Goal: Find specific page/section: Find specific page/section

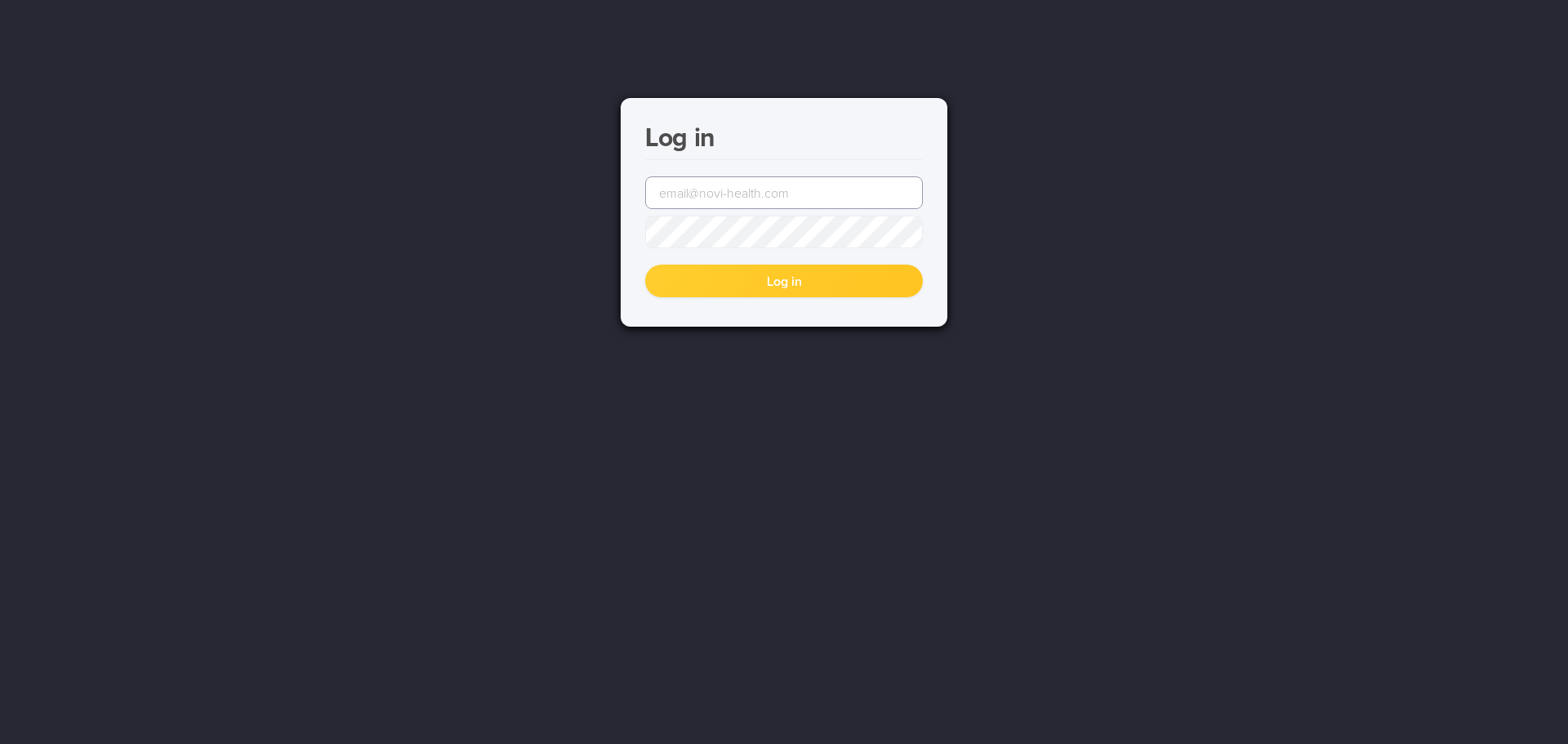
type input "[EMAIL_ADDRESS][DOMAIN_NAME]"
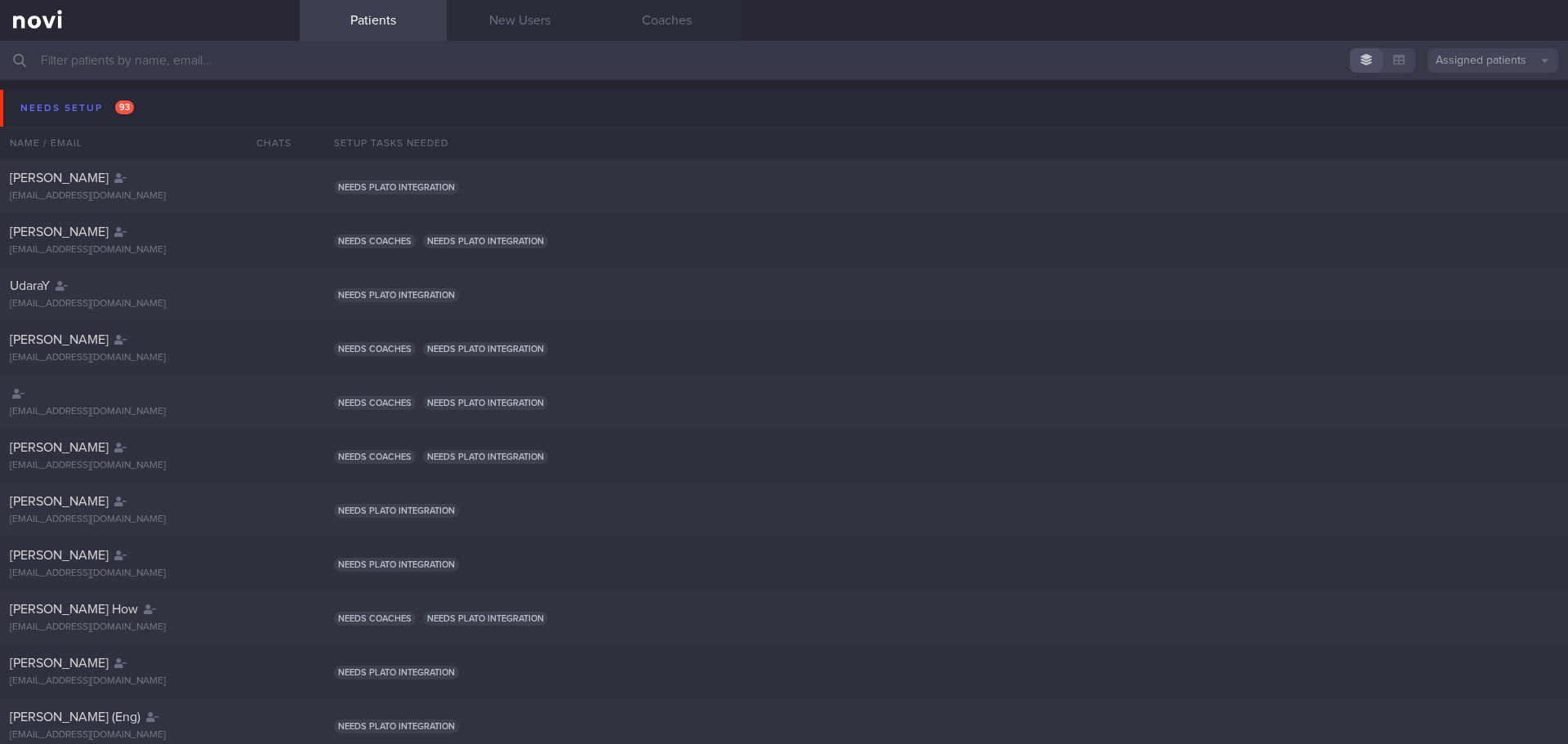
click at [200, 55] on input "text" at bounding box center [784, 60] width 1568 height 40
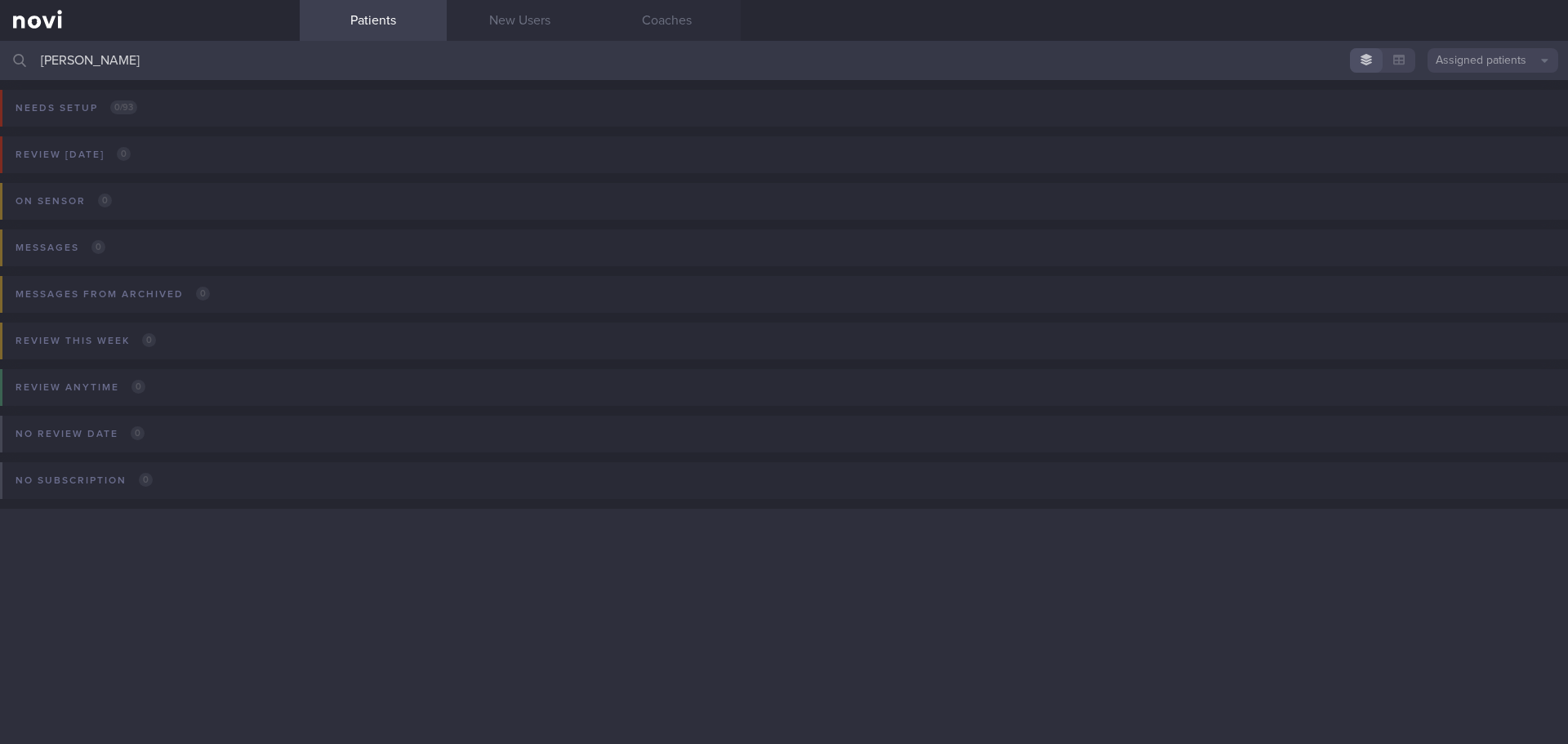
click at [201, 58] on input "[PERSON_NAME]" at bounding box center [784, 60] width 1568 height 40
click at [173, 45] on input "[PERSON_NAME]" at bounding box center [784, 60] width 1568 height 40
click at [538, 36] on link "New Users" at bounding box center [520, 20] width 147 height 41
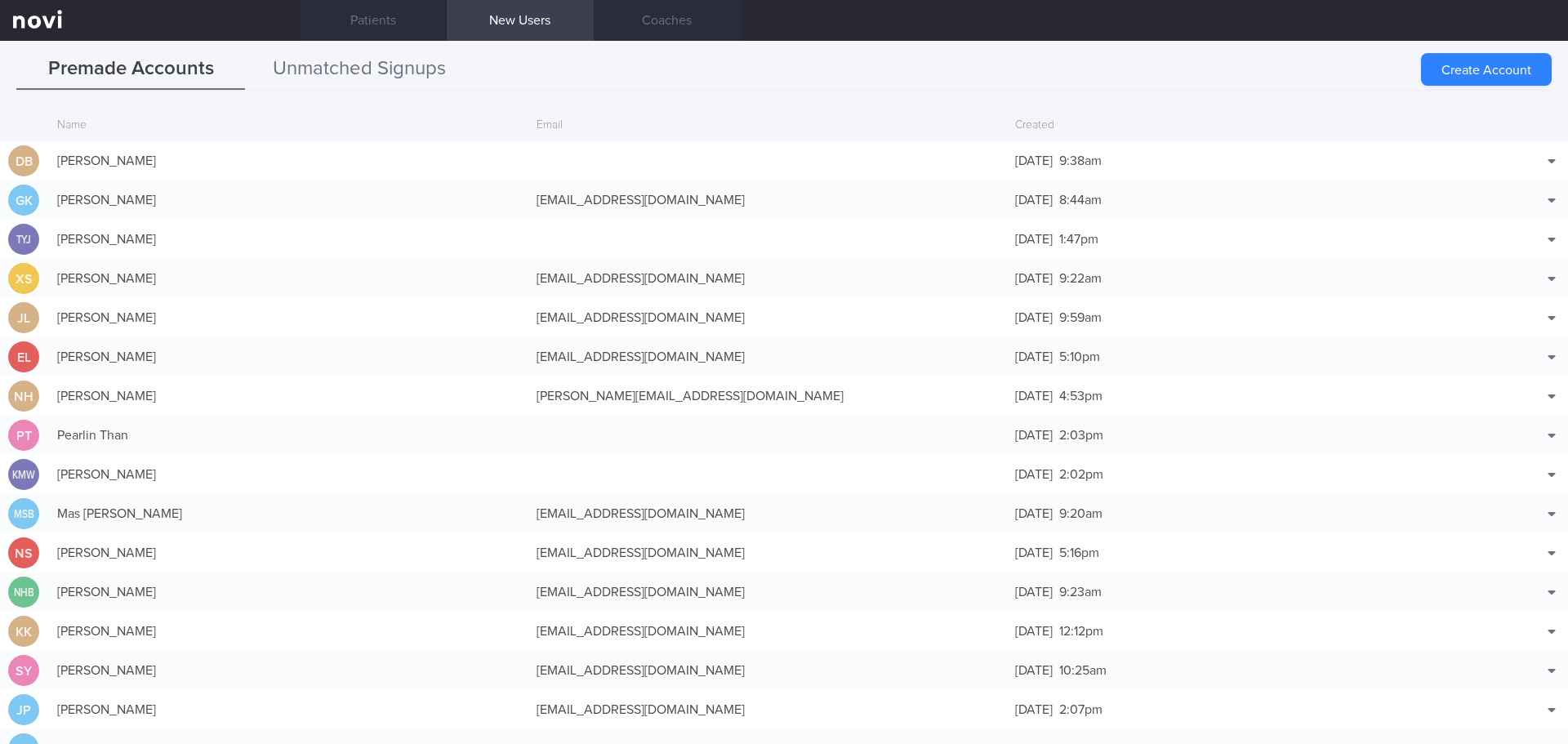
click at [355, 76] on button "Unmatched Signups" at bounding box center [359, 69] width 229 height 41
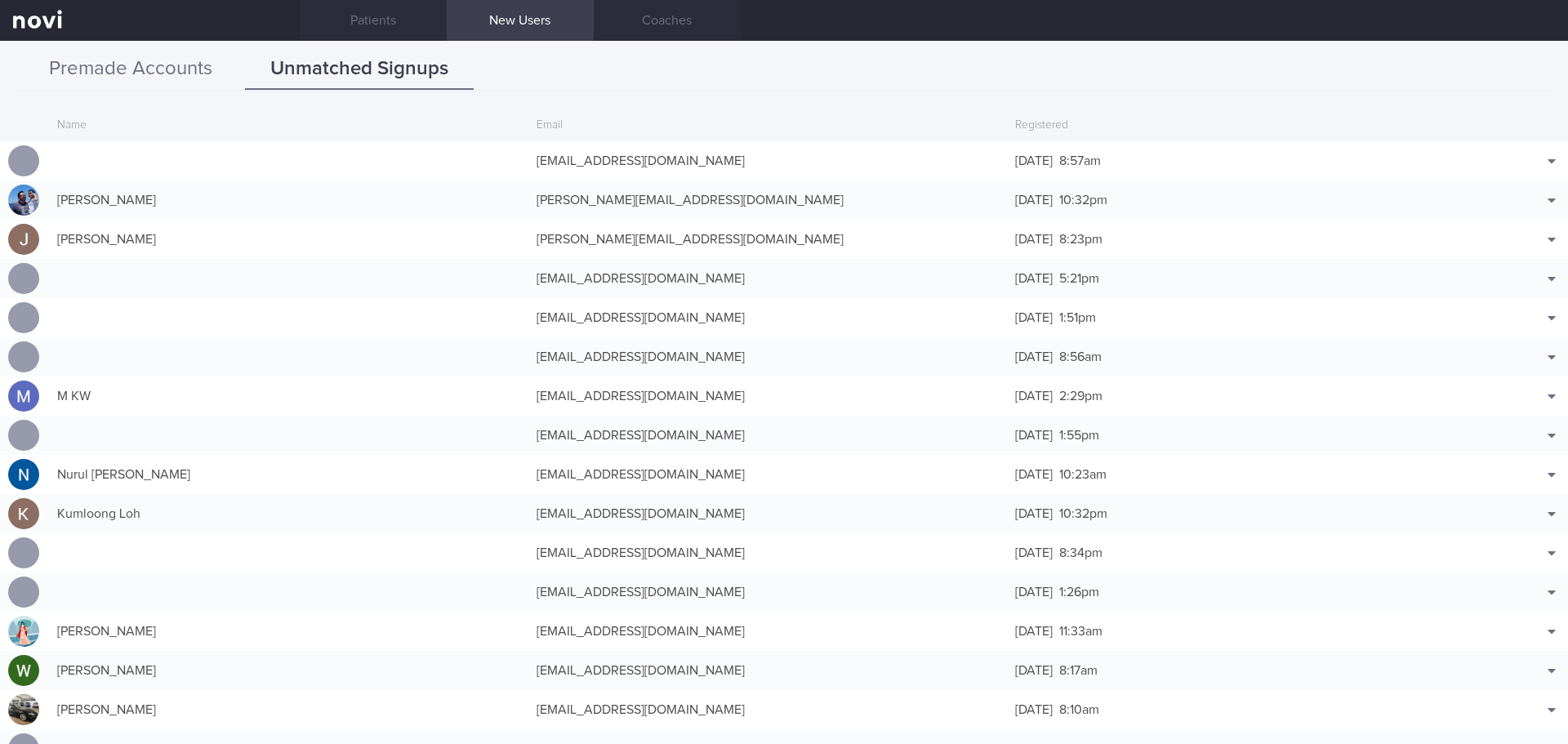
click at [157, 70] on button "Premade Accounts" at bounding box center [130, 69] width 229 height 41
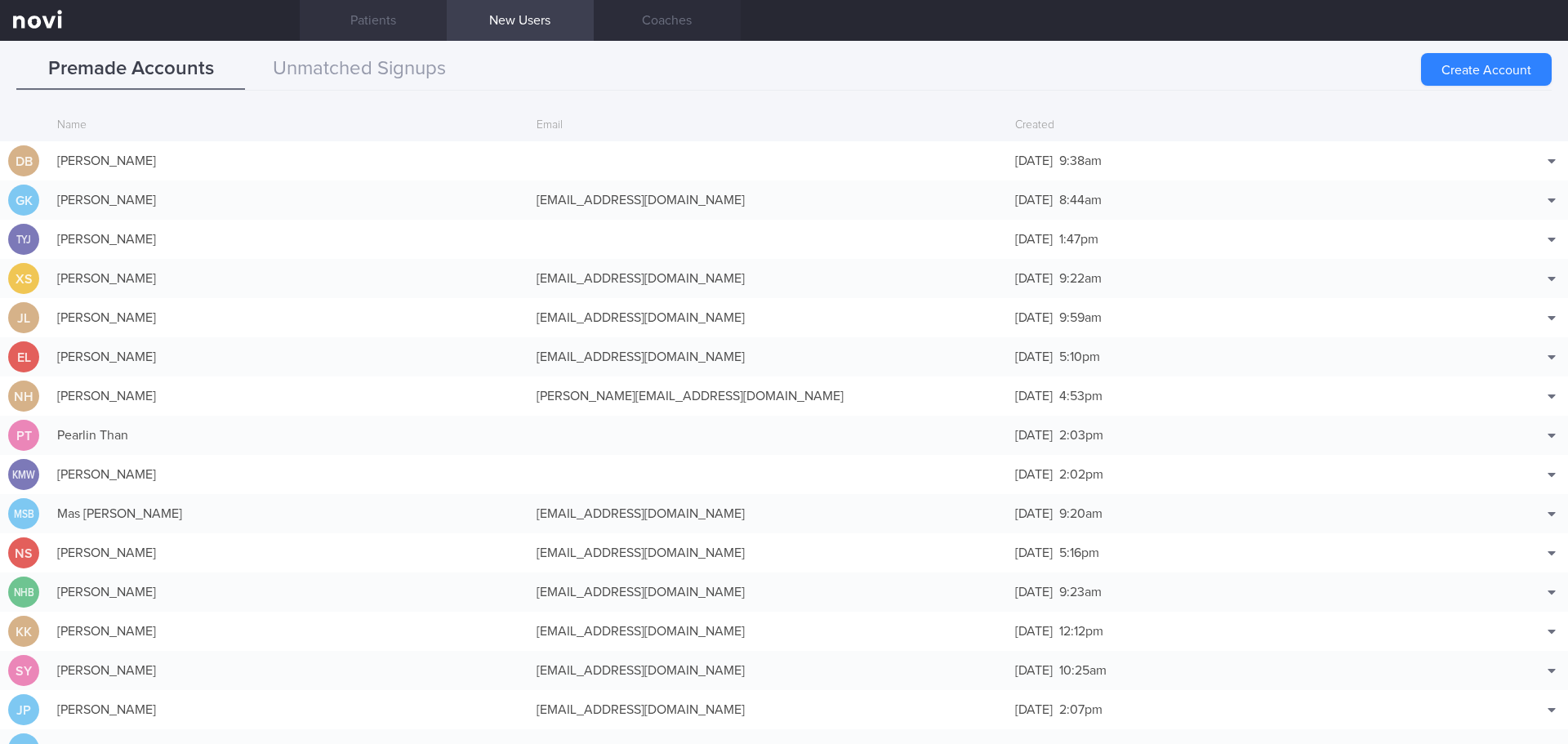
click at [400, 9] on link "Patients" at bounding box center [373, 20] width 147 height 41
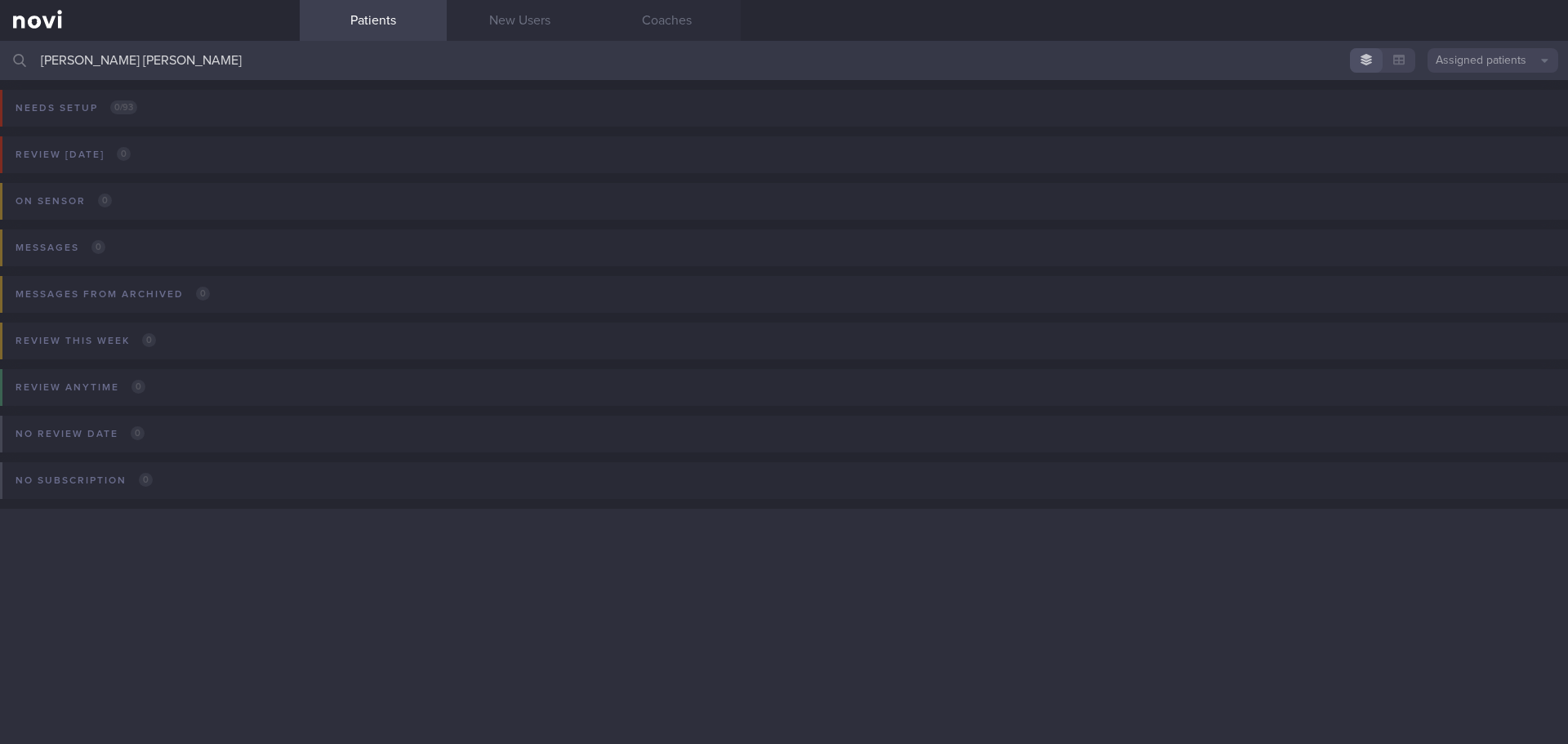
click at [276, 59] on input "[PERSON_NAME] [PERSON_NAME]" at bounding box center [784, 60] width 1568 height 40
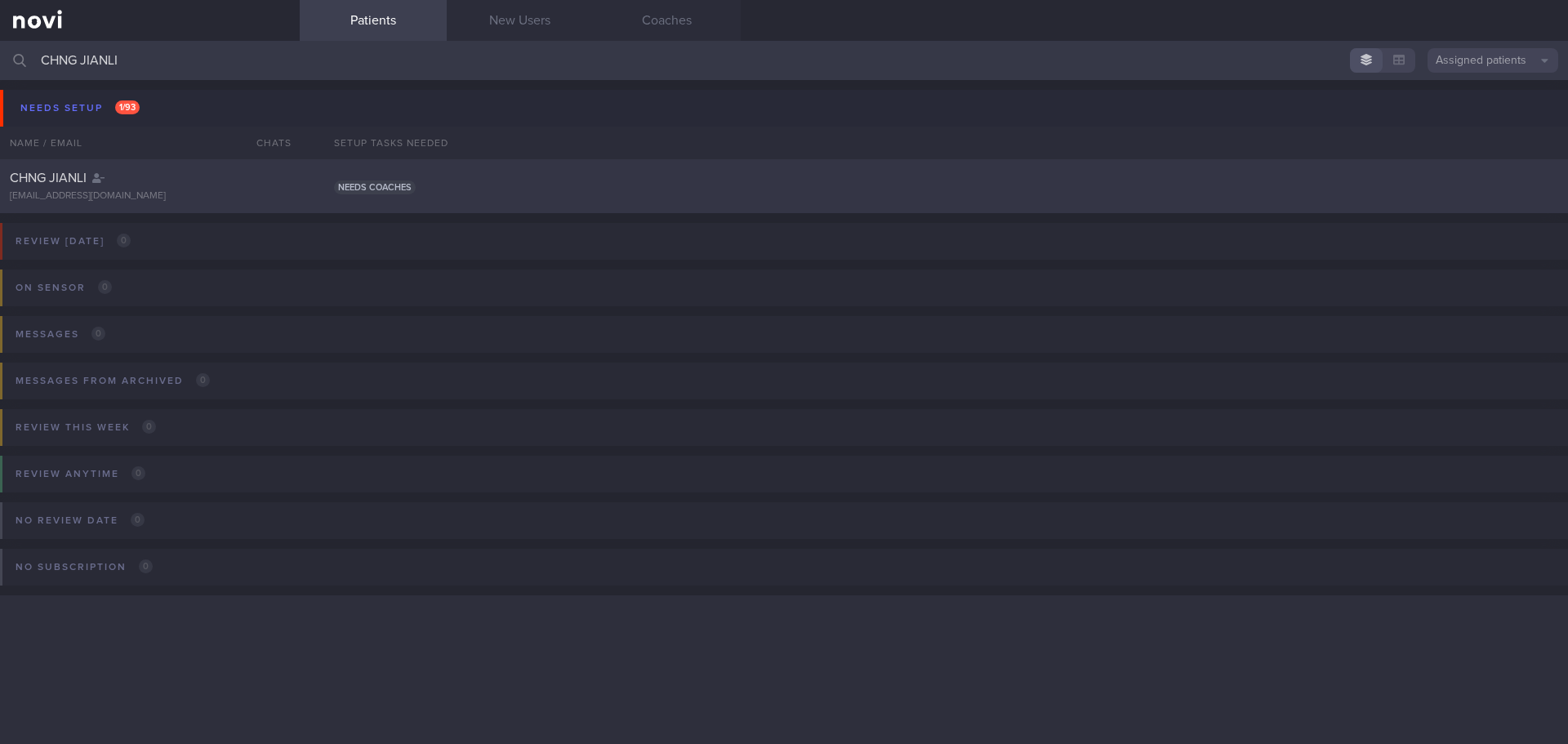
click at [486, 175] on div "CHNG JIANLI [EMAIL_ADDRESS][DOMAIN_NAME] Needs coaches" at bounding box center [784, 186] width 1568 height 54
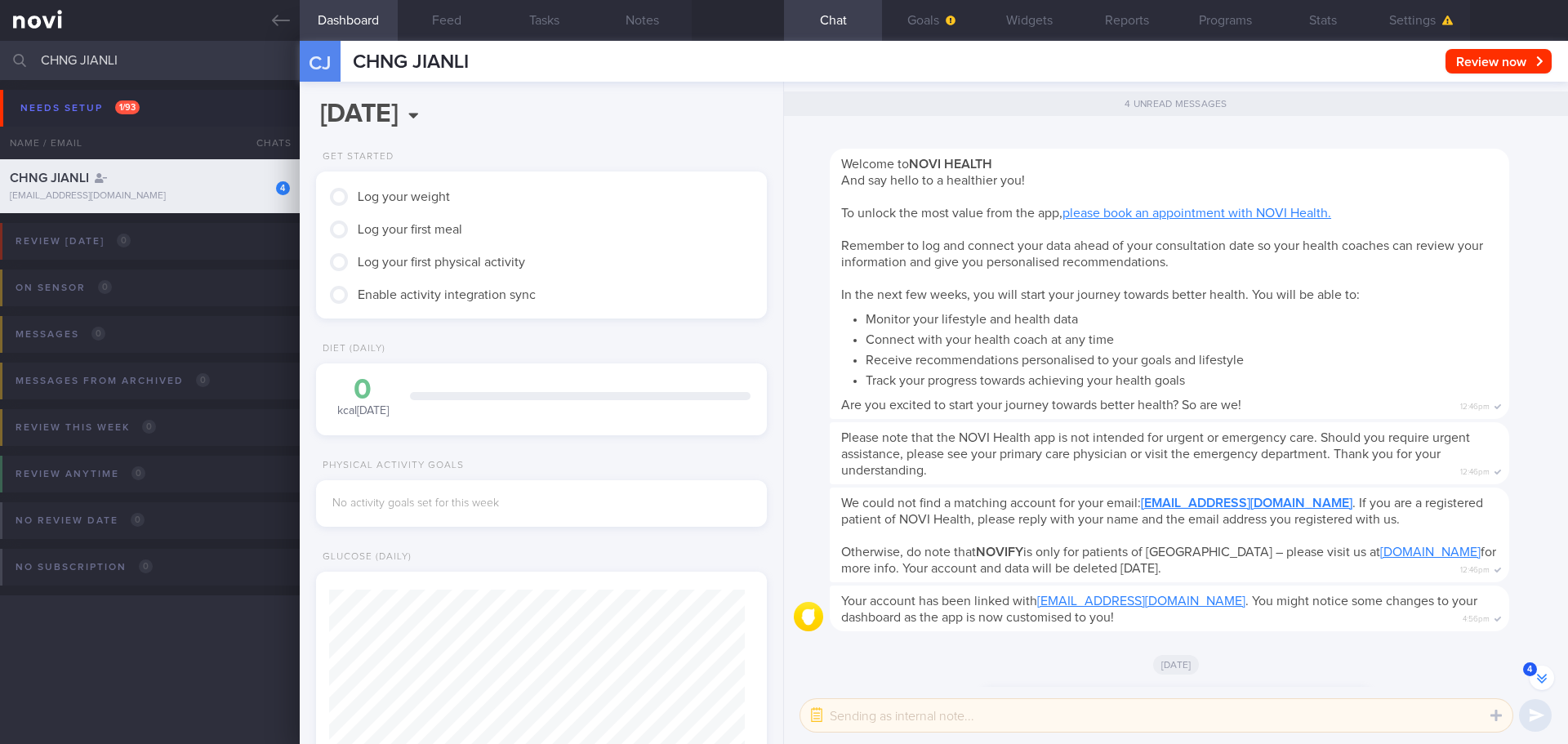
scroll to position [1, 0]
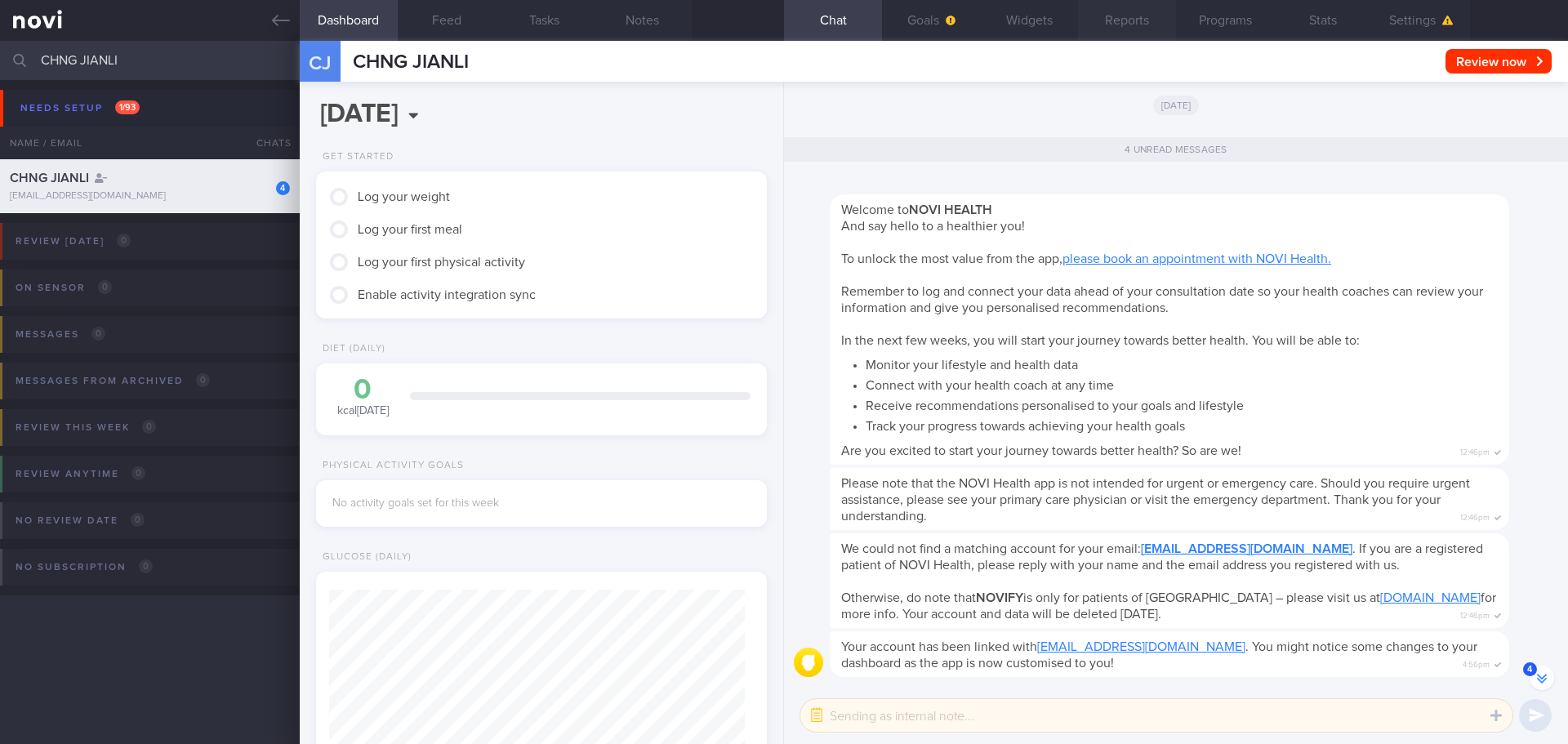
click at [1121, 12] on button "Reports" at bounding box center [1127, 20] width 98 height 41
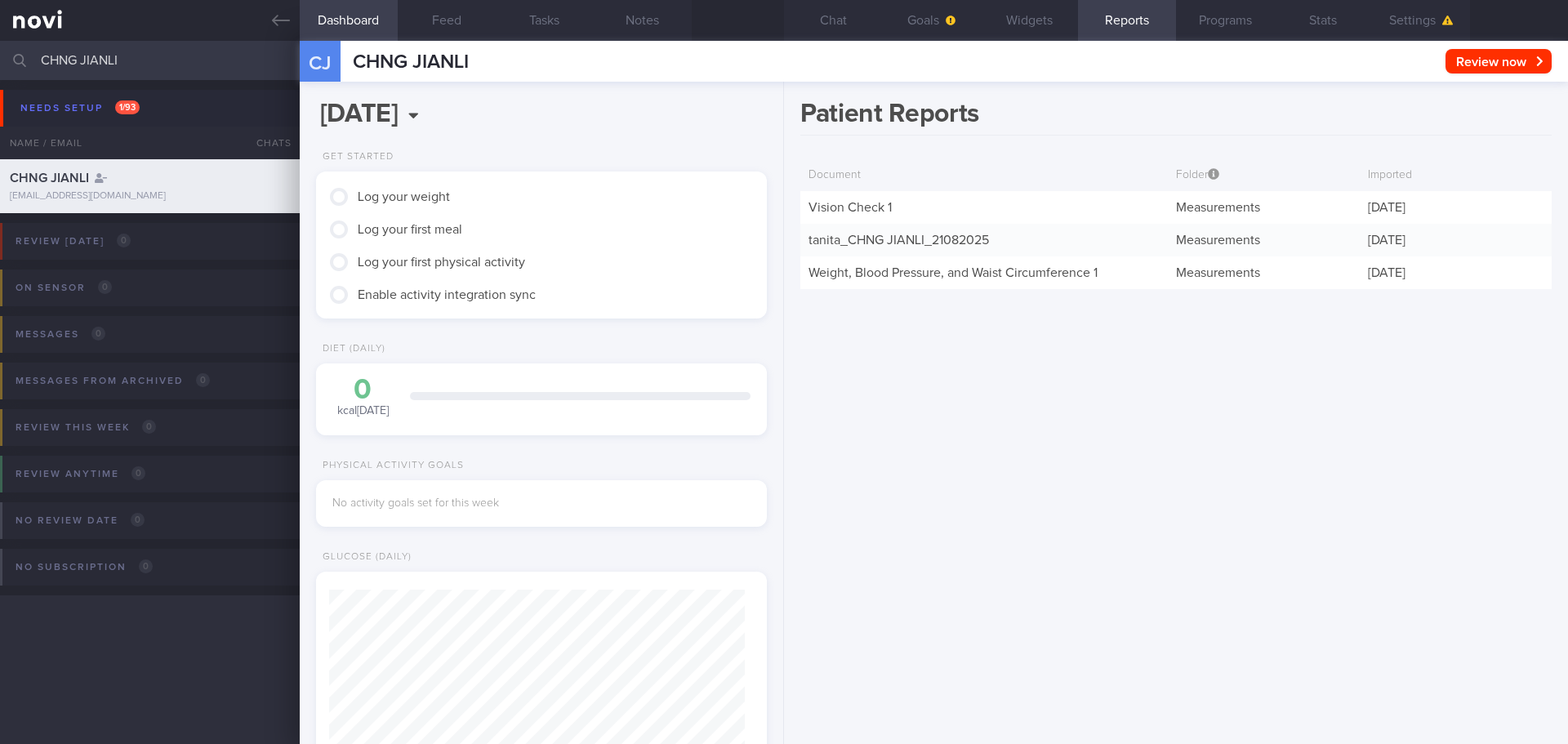
click at [186, 50] on input "CHNG JIANLI" at bounding box center [784, 60] width 1568 height 40
click at [185, 50] on input "CHNG JIANLI" at bounding box center [784, 60] width 1568 height 40
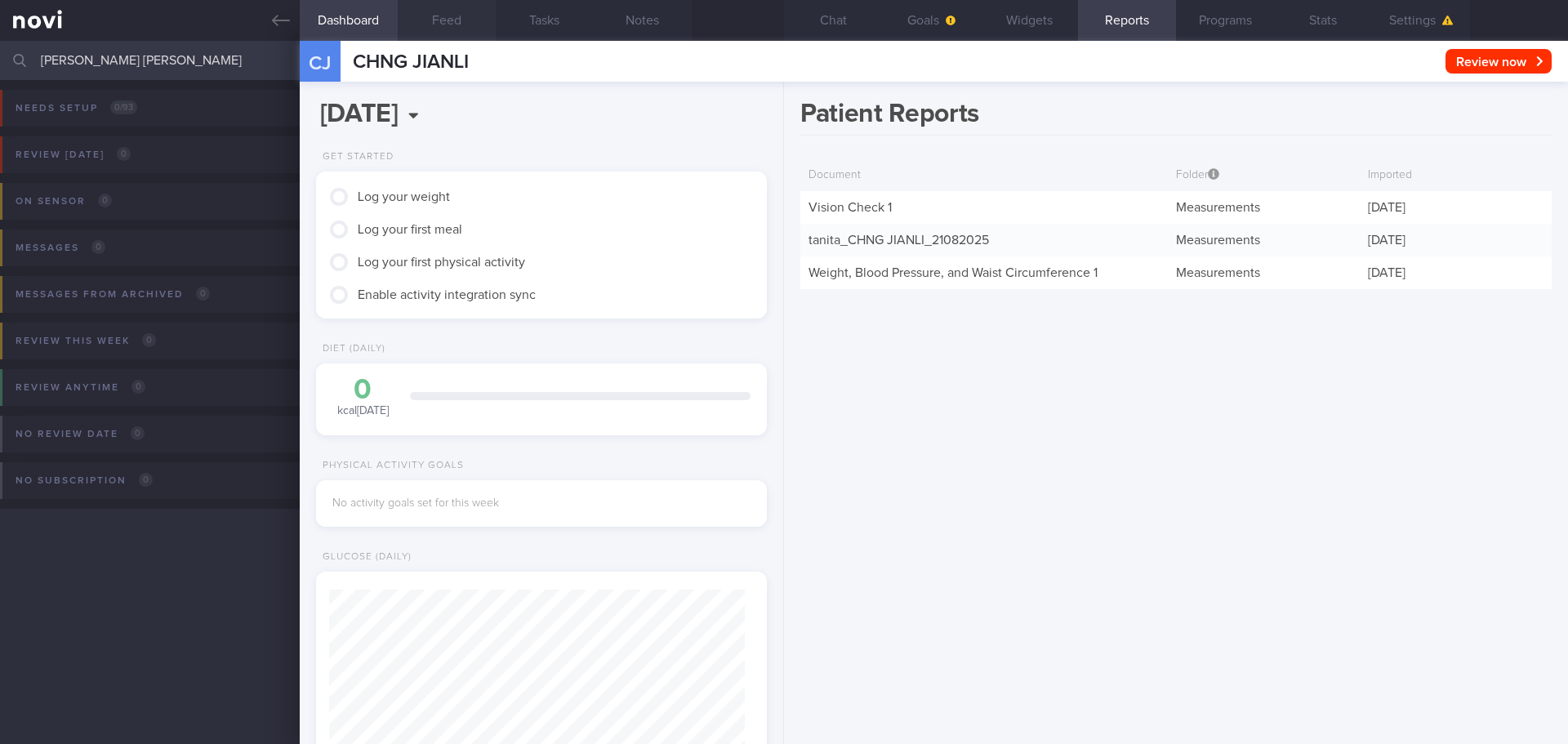
type input "[PERSON_NAME] [PERSON_NAME]"
